Goal: Information Seeking & Learning: Learn about a topic

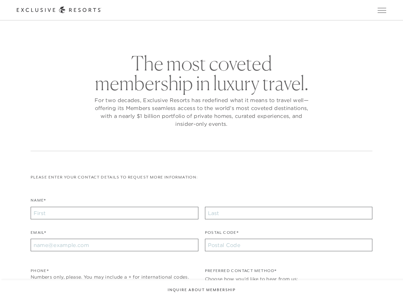
checkbox input "false"
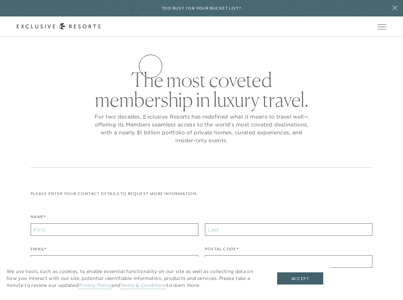
click at [0, 0] on link "Residence Collection" at bounding box center [0, 0] width 0 height 0
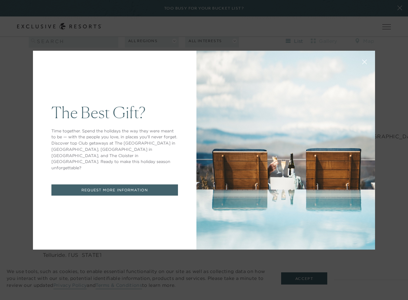
click at [362, 60] on icon at bounding box center [364, 61] width 5 height 5
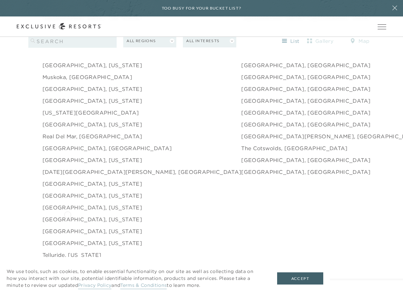
click at [68, 215] on link "Snowmass, Colorado" at bounding box center [93, 219] width 100 height 8
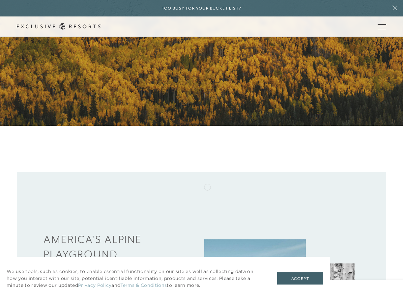
scroll to position [106, 0]
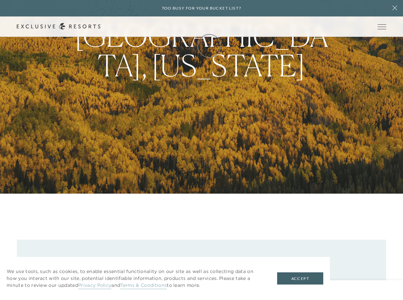
click at [0, 0] on link "Membership" at bounding box center [0, 0] width 0 height 0
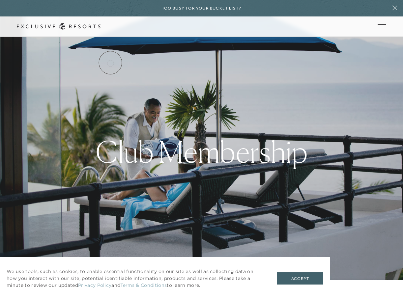
click at [0, 0] on link "Services & Standards" at bounding box center [0, 0] width 0 height 0
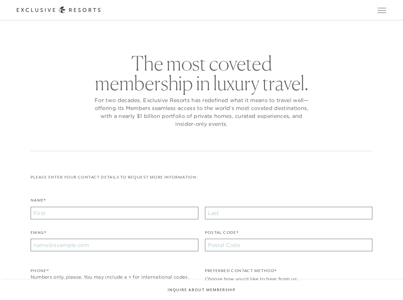
checkbox input "false"
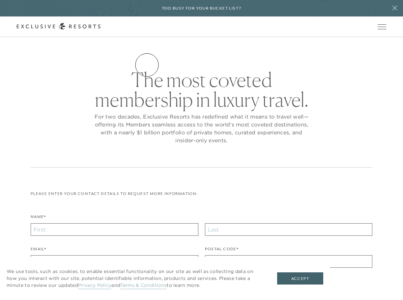
click at [0, 0] on link "Residence Collection" at bounding box center [0, 0] width 0 height 0
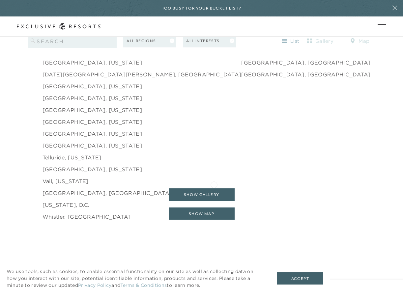
scroll to position [1087, 0]
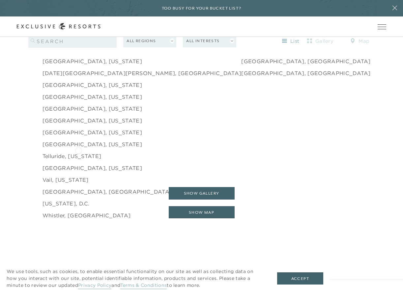
click at [78, 152] on link "Telluride, Colorado" at bounding box center [72, 156] width 59 height 8
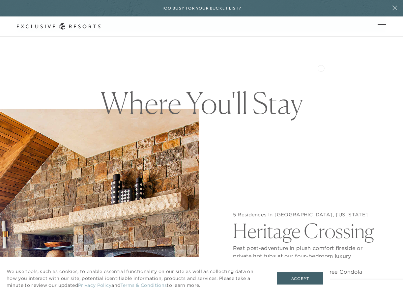
scroll to position [527, 0]
